Goal: Information Seeking & Learning: Learn about a topic

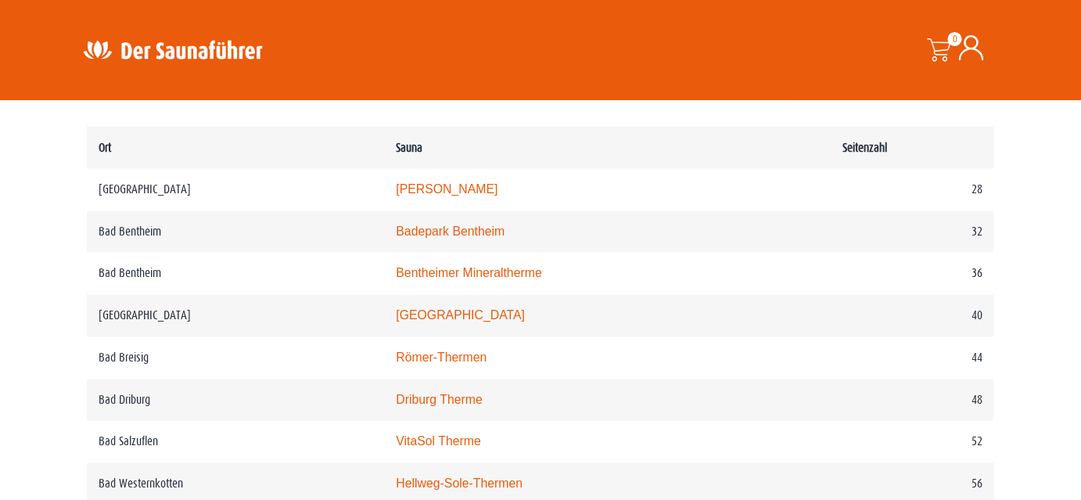
scroll to position [815, 0]
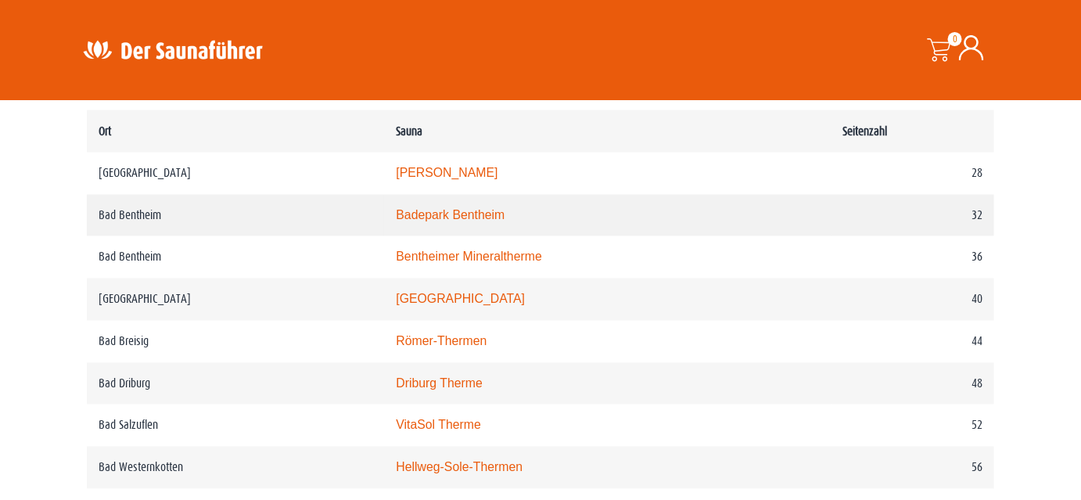
click at [457, 210] on link "Badepark Bentheim" at bounding box center [450, 215] width 109 height 13
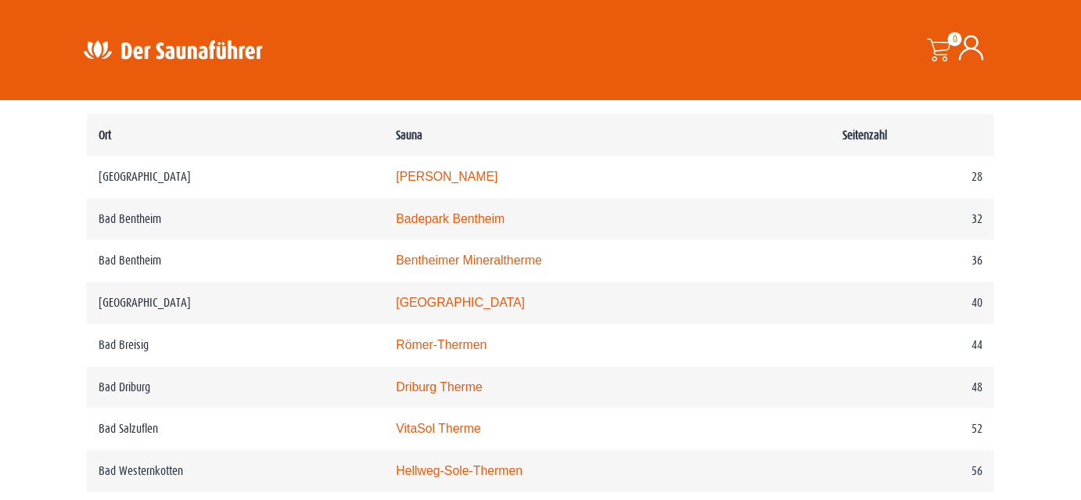
scroll to position [789, 0]
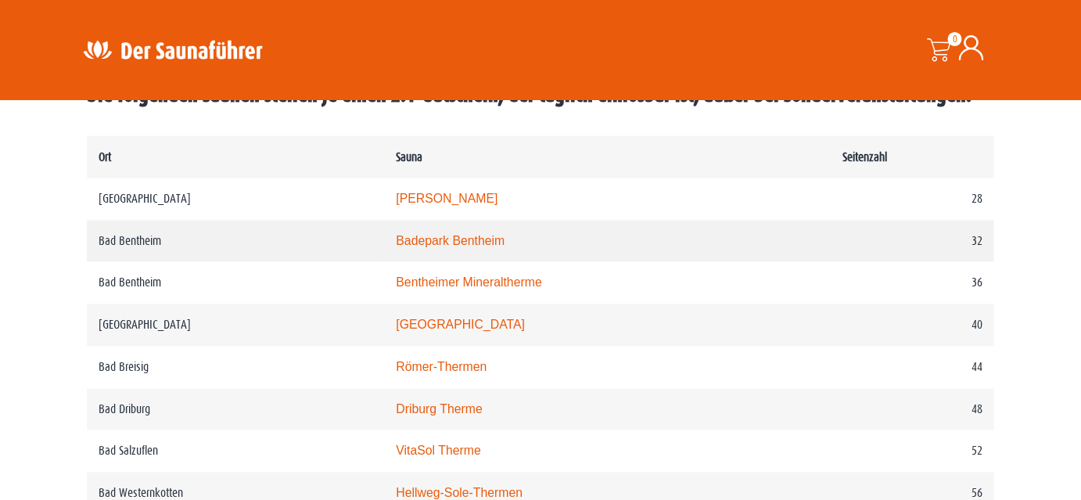
click at [423, 240] on link "Badepark Bentheim" at bounding box center [450, 241] width 109 height 13
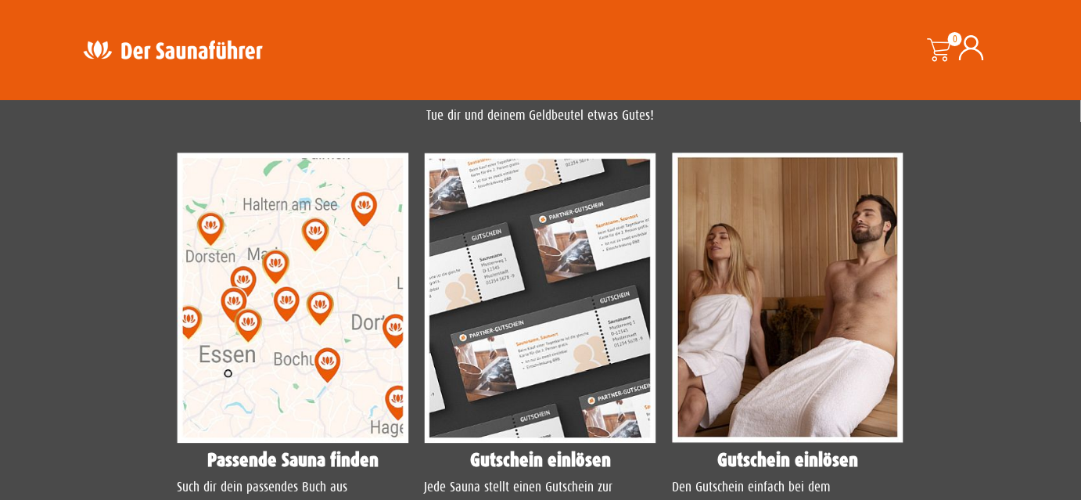
scroll to position [1350, 0]
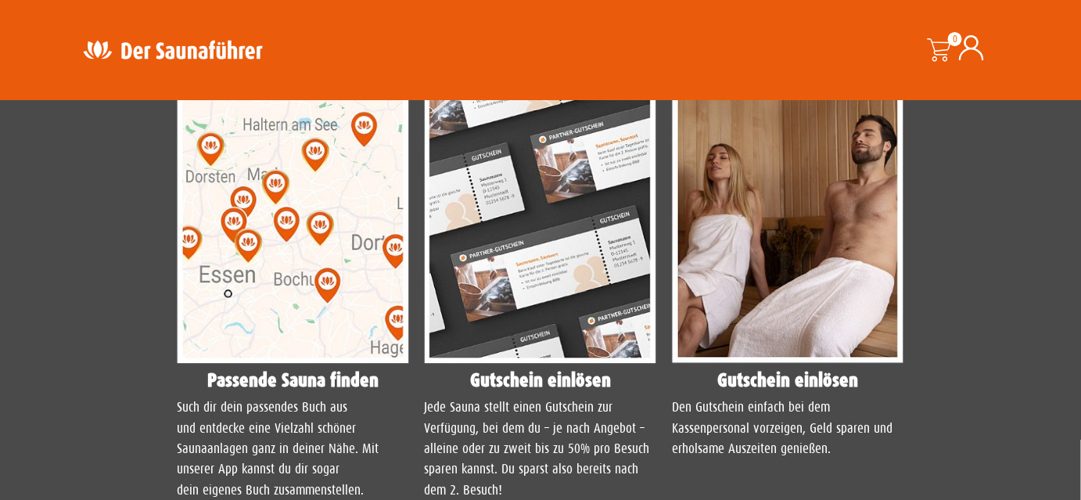
click at [308, 210] on img at bounding box center [293, 218] width 232 height 290
click at [294, 175] on img at bounding box center [293, 218] width 232 height 290
click at [254, 432] on p "Such dir dein passendes Buch aus und entdecke eine Vielzahl schöner Saunaanlage…" at bounding box center [293, 448] width 232 height 103
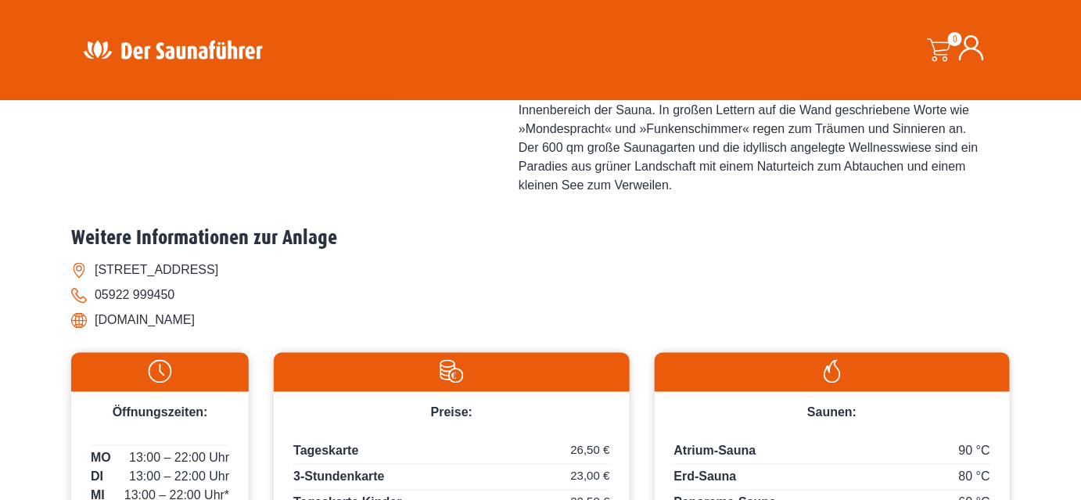
scroll to position [0, 0]
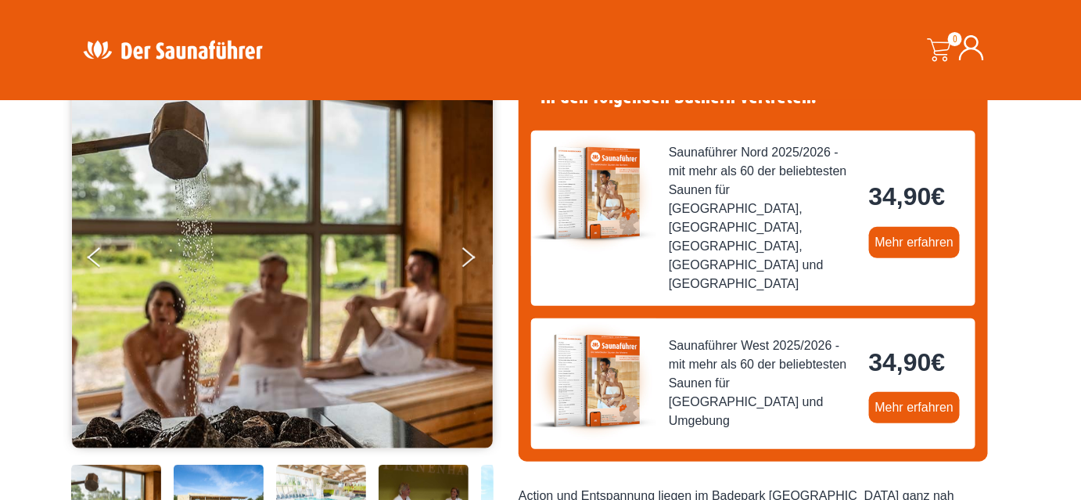
scroll to position [171, 0]
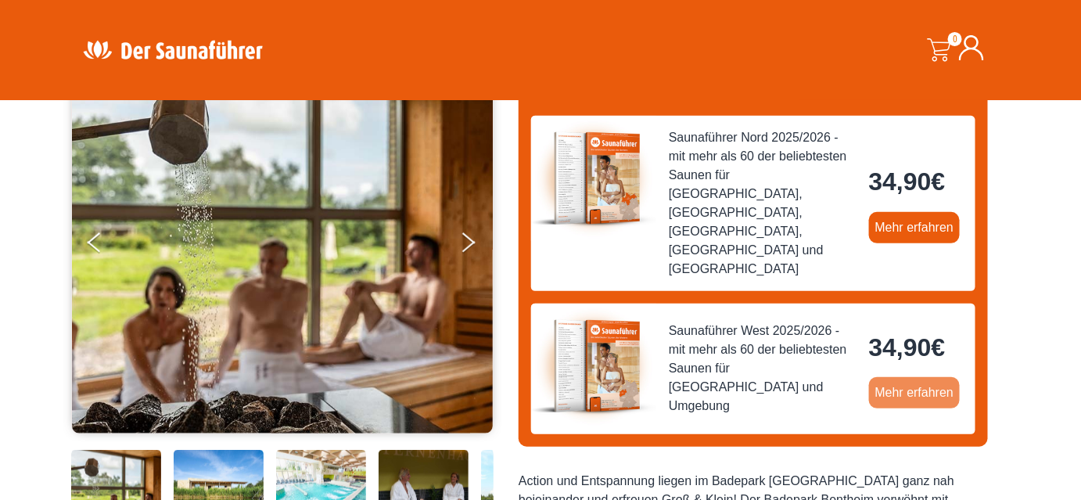
click at [894, 377] on link "Mehr erfahren" at bounding box center [914, 392] width 91 height 31
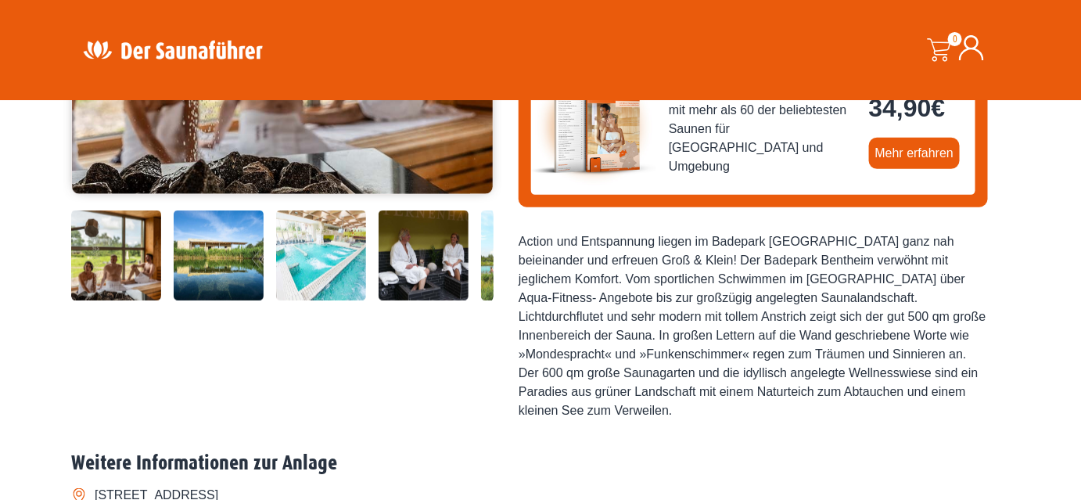
scroll to position [520, 0]
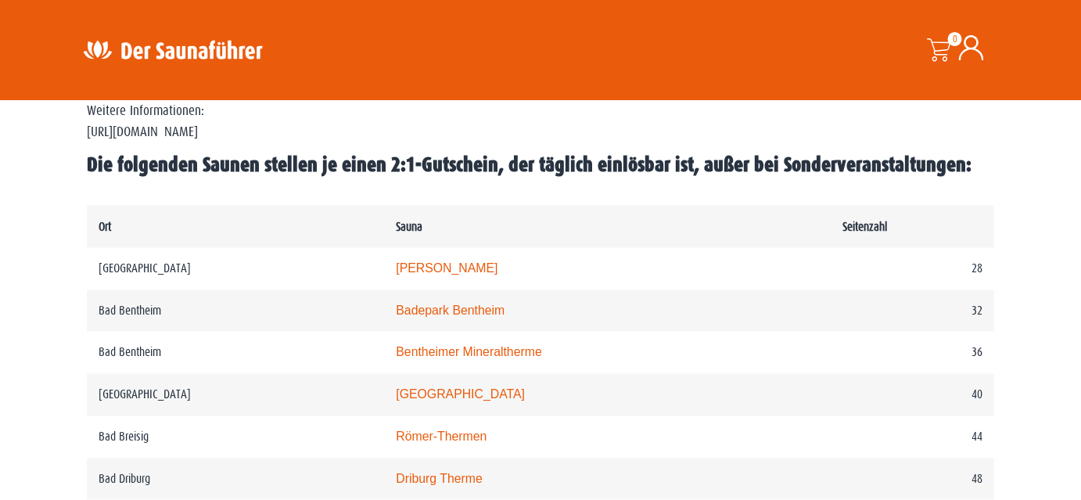
scroll to position [758, 0]
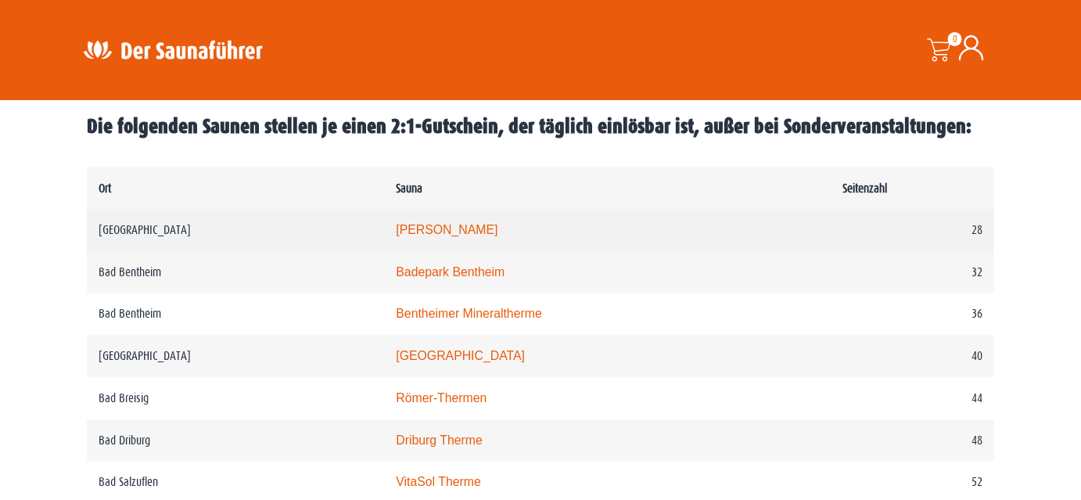
click at [437, 228] on link "Carolus Thermen" at bounding box center [447, 230] width 102 height 13
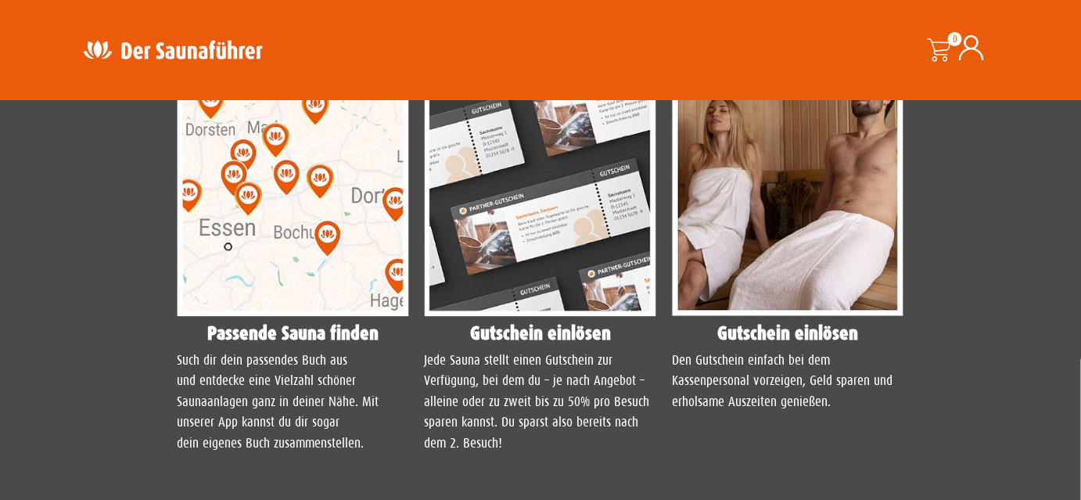
scroll to position [1433, 0]
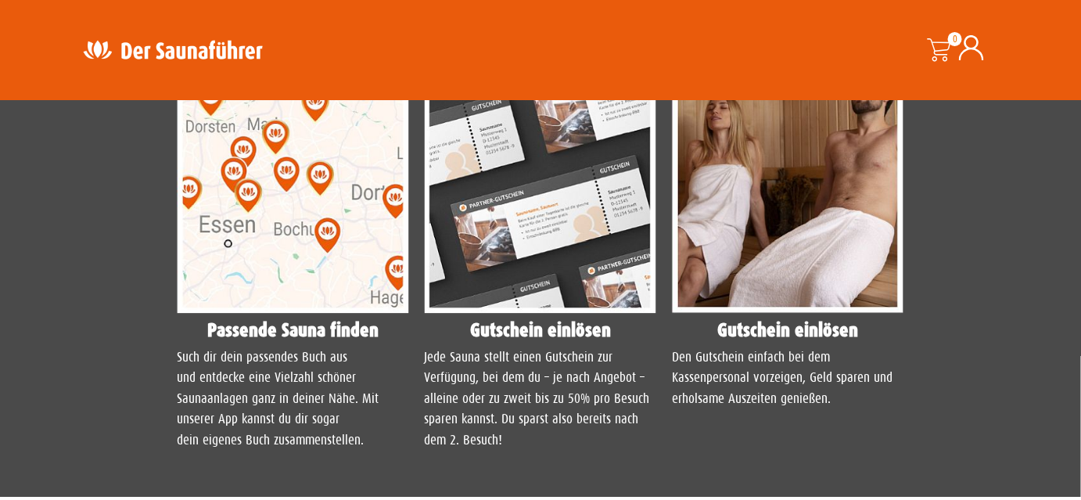
click at [485, 267] on img at bounding box center [541, 168] width 232 height 290
click at [492, 323] on h4 "Gutschein einlösen" at bounding box center [541, 330] width 232 height 19
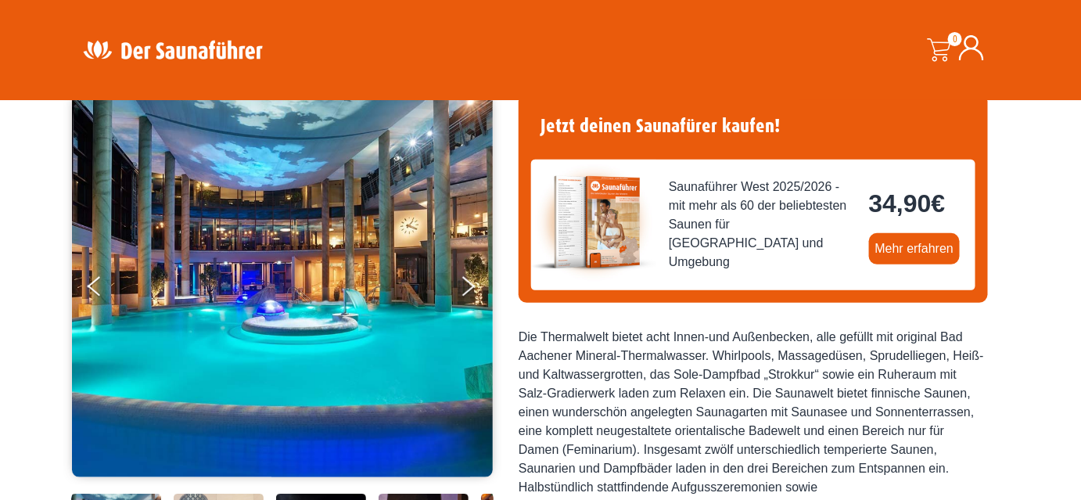
scroll to position [0, 0]
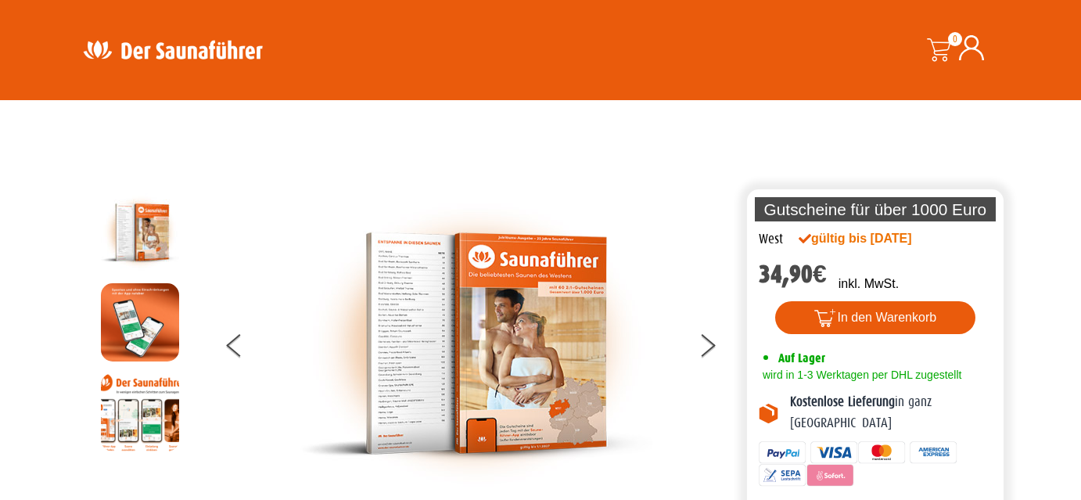
scroll to position [789, 0]
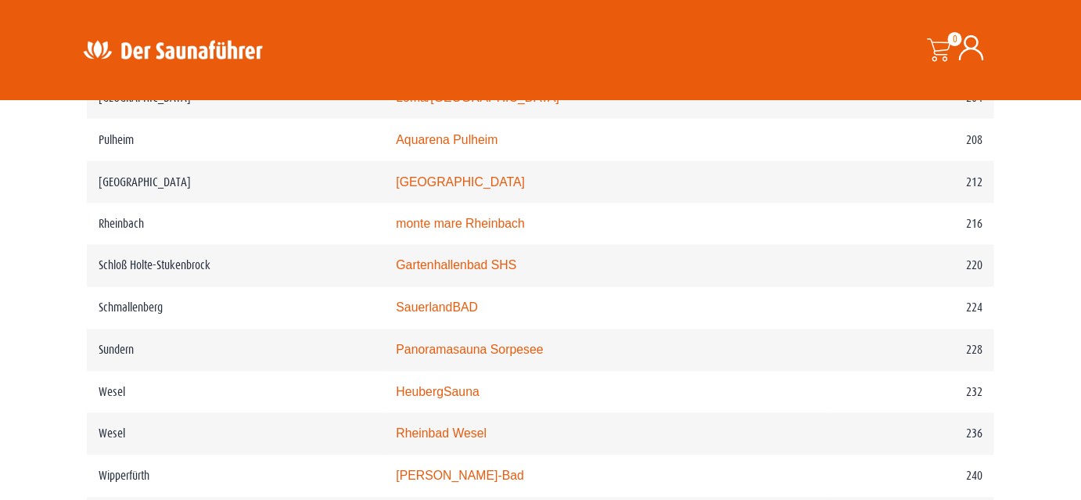
scroll to position [2771, 0]
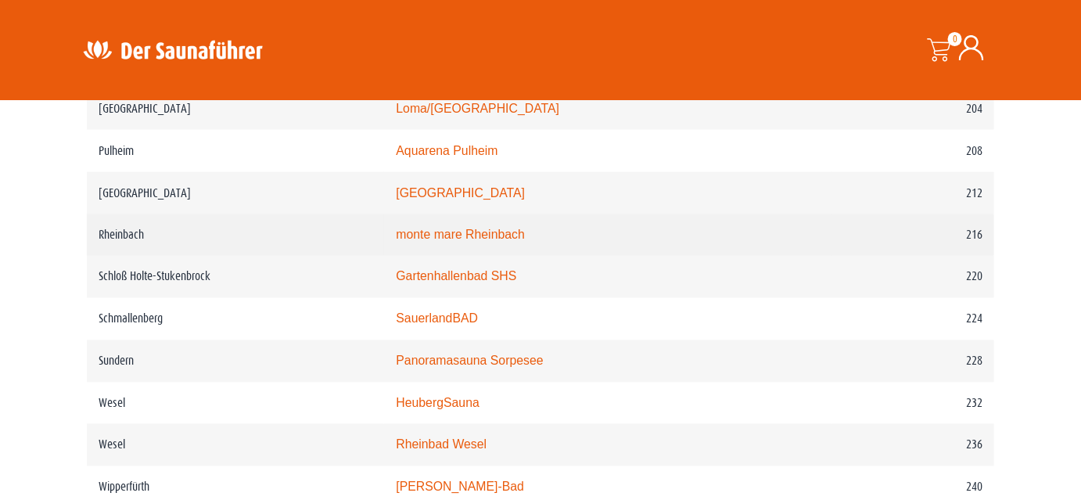
click at [529, 225] on td "monte mare Rheinbach" at bounding box center [607, 235] width 447 height 42
click at [525, 235] on link "monte mare Rheinbach" at bounding box center [460, 234] width 129 height 13
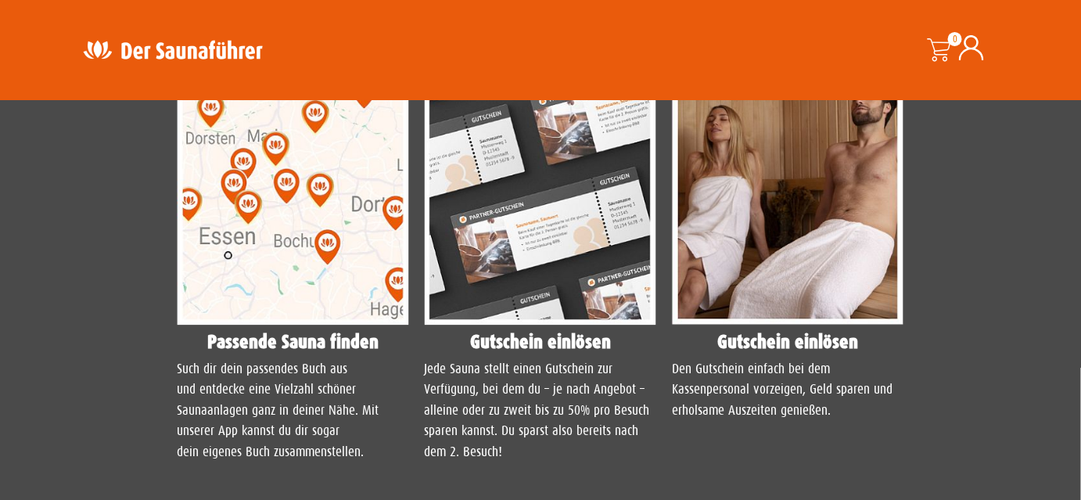
scroll to position [1441, 0]
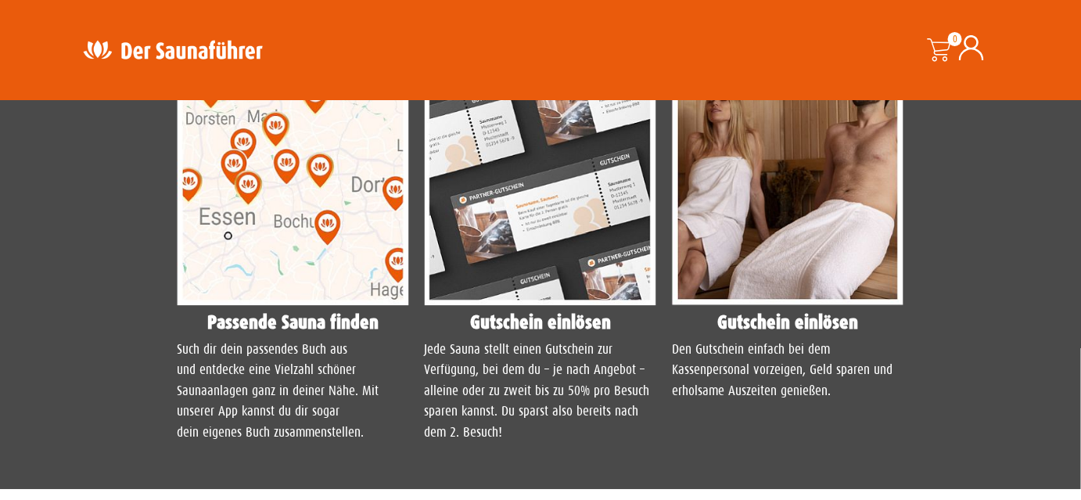
click at [314, 247] on img at bounding box center [293, 160] width 232 height 290
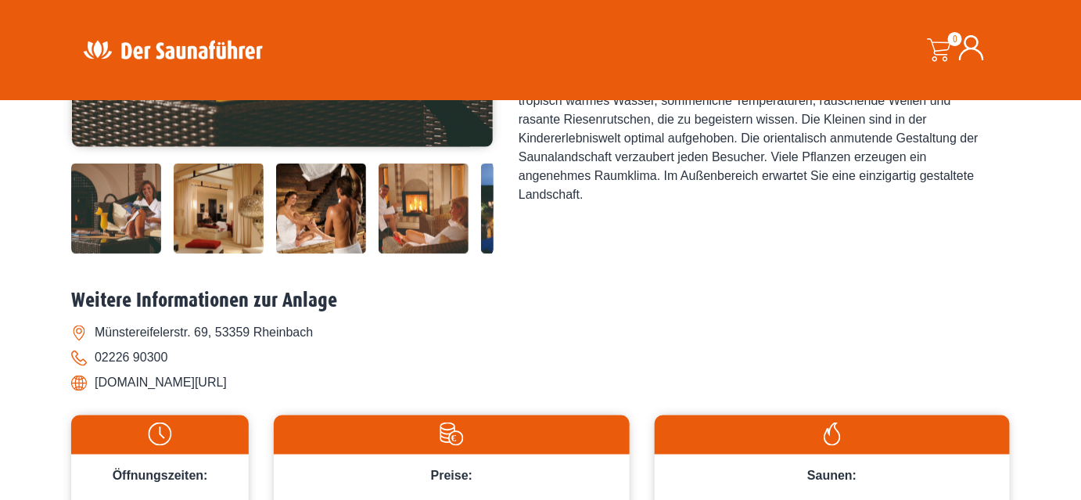
scroll to position [0, 0]
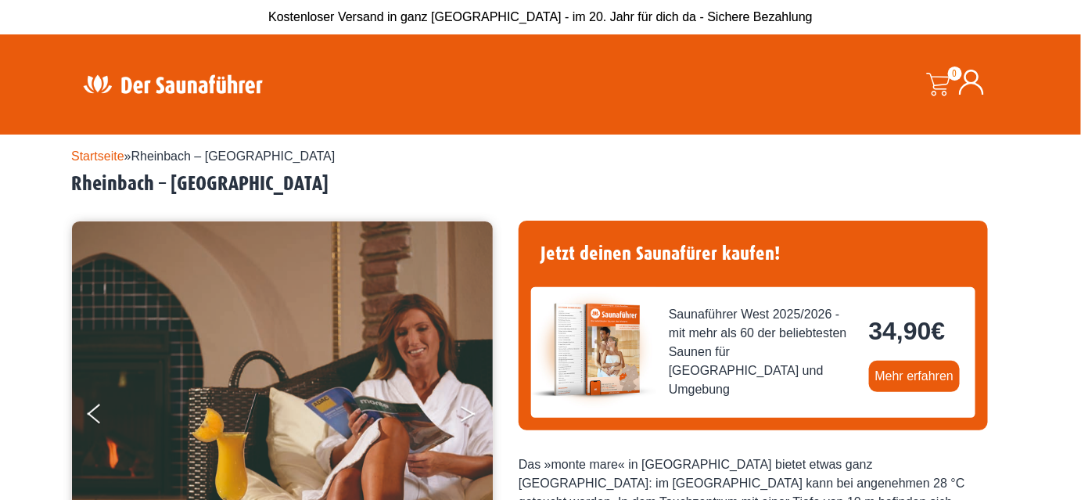
click at [461, 421] on button "Next" at bounding box center [478, 416] width 39 height 39
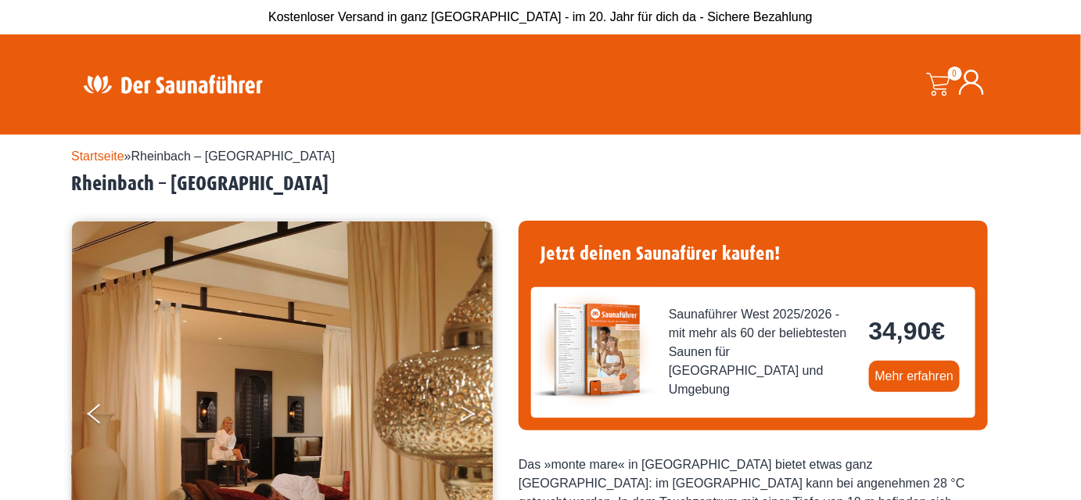
click at [461, 421] on button "Next" at bounding box center [478, 416] width 39 height 39
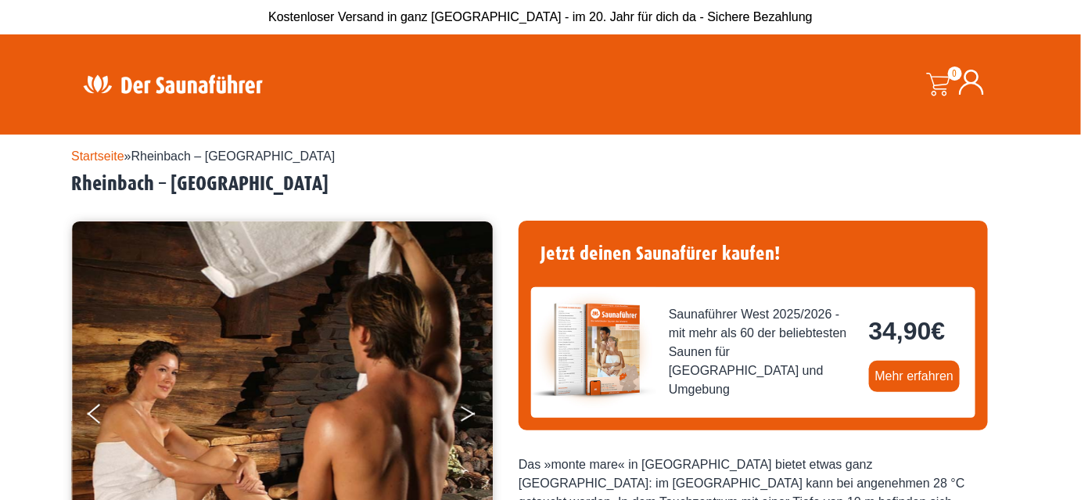
click at [461, 421] on button "Next" at bounding box center [478, 416] width 39 height 39
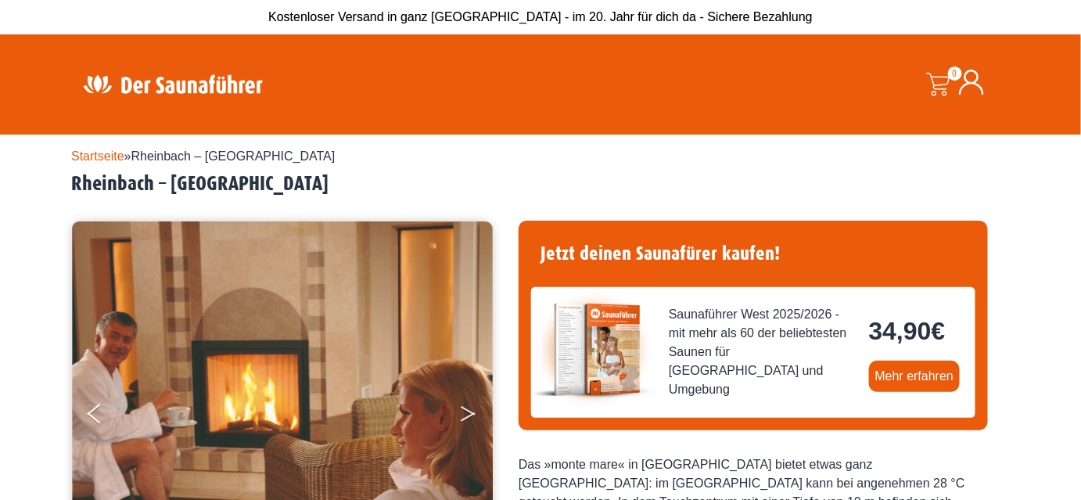
click at [461, 421] on button "Next" at bounding box center [478, 416] width 39 height 39
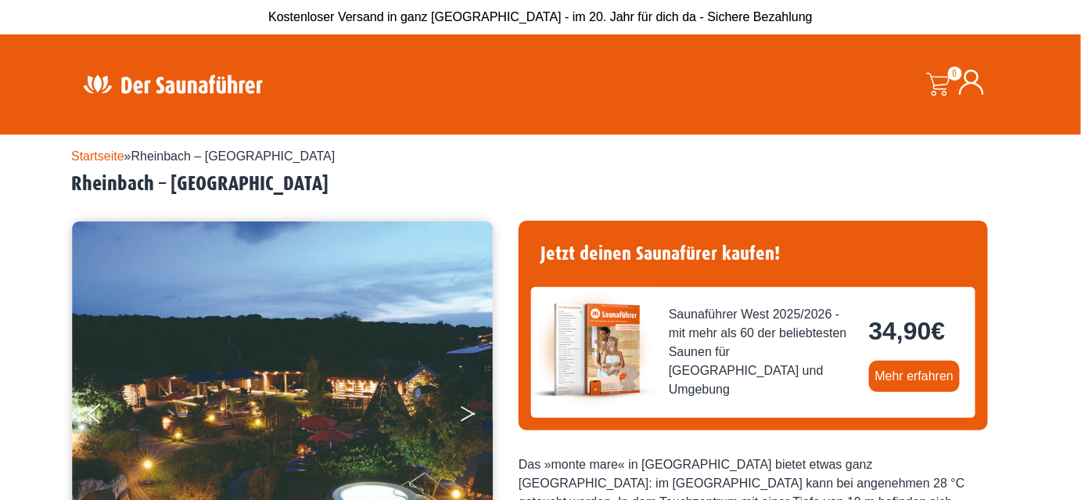
click at [461, 421] on button "Next" at bounding box center [478, 416] width 39 height 39
click at [467, 397] on button "Next" at bounding box center [478, 416] width 39 height 39
click at [458, 416] on img at bounding box center [283, 412] width 422 height 383
click at [468, 412] on button "Next" at bounding box center [478, 416] width 39 height 39
click at [943, 371] on link "Mehr erfahren" at bounding box center [914, 376] width 91 height 31
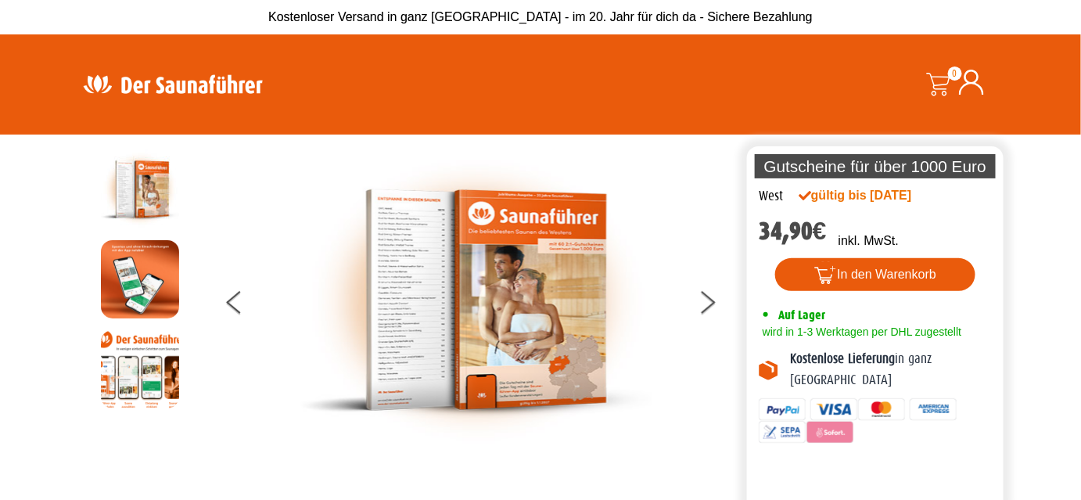
click at [404, 307] on img at bounding box center [476, 300] width 352 height 300
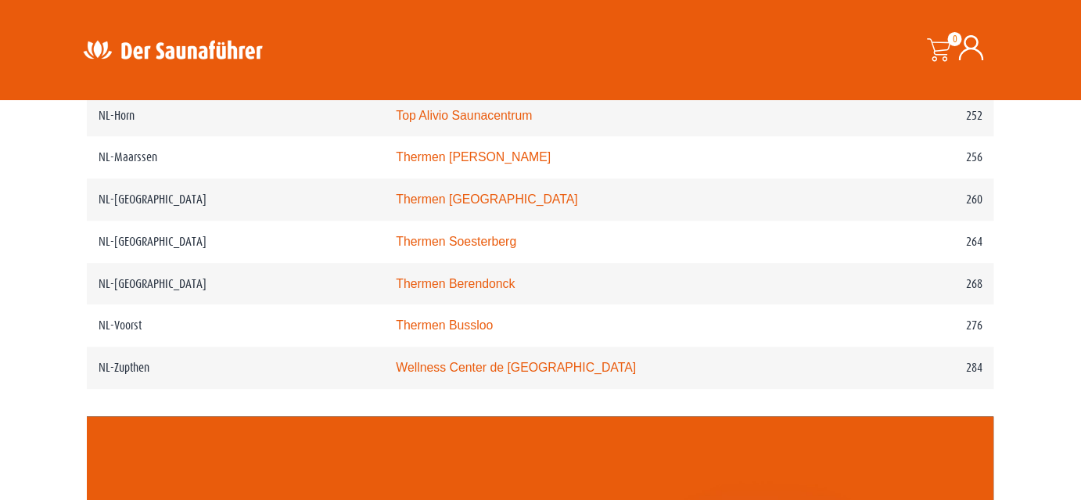
scroll to position [3285, 0]
